Goal: Navigation & Orientation: Go to known website

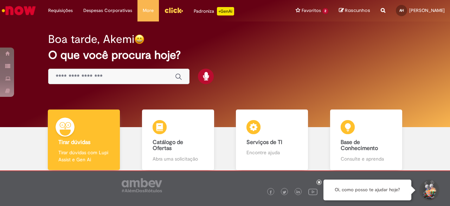
click at [24, 12] on img "Ir para a Homepage" at bounding box center [19, 11] width 36 height 14
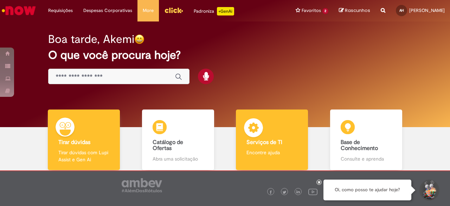
click at [250, 128] on img at bounding box center [253, 128] width 21 height 21
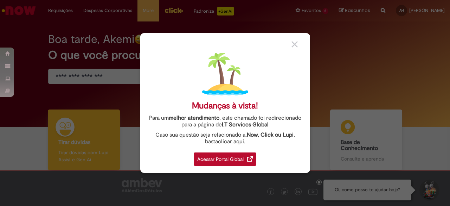
click at [217, 153] on div "Acessar Portal Global" at bounding box center [225, 158] width 63 height 13
